Goal: Task Accomplishment & Management: Manage account settings

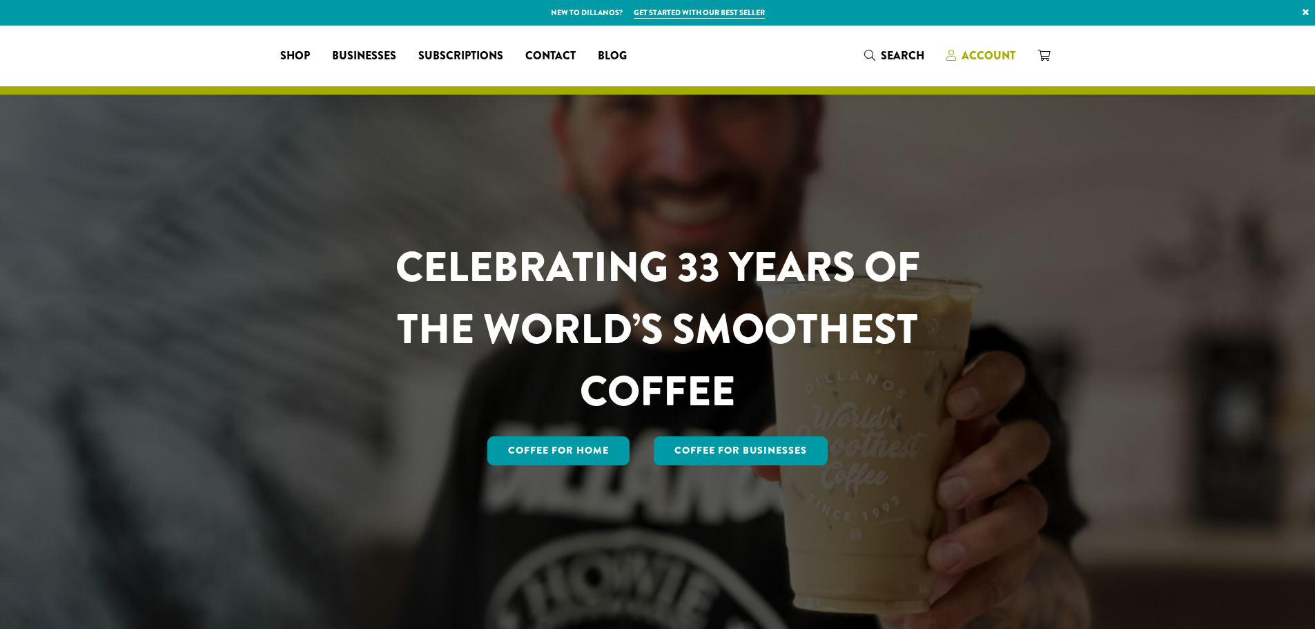
click at [993, 54] on span "Account" at bounding box center [989, 56] width 54 height 16
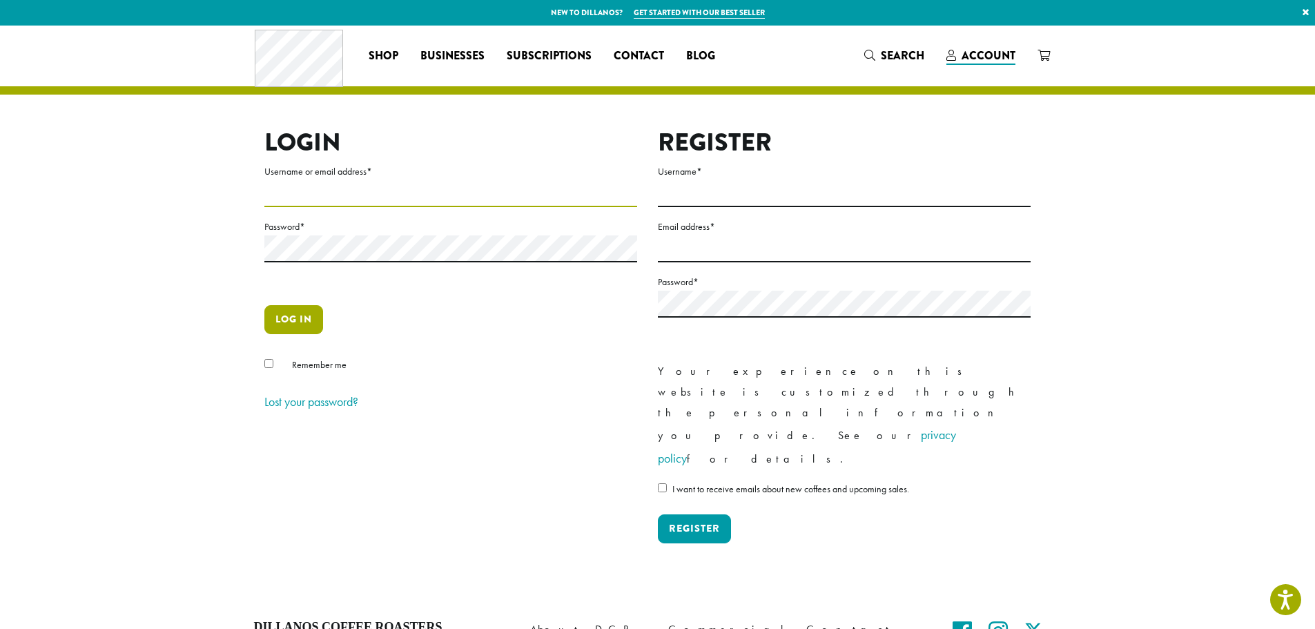
type input "**********"
click at [304, 329] on button "Log in" at bounding box center [293, 319] width 59 height 29
